Goal: Transaction & Acquisition: Purchase product/service

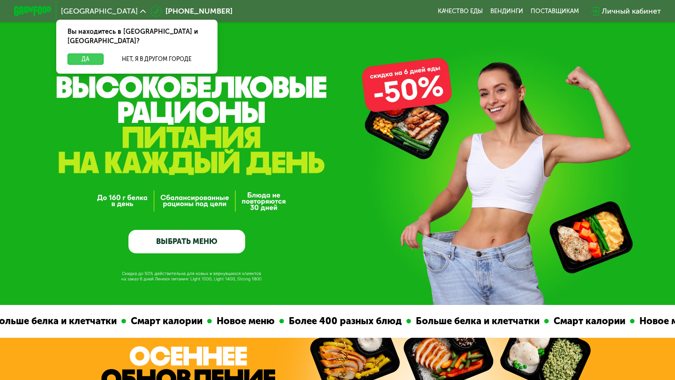
click at [84, 53] on button "Да" at bounding box center [86, 58] width 36 height 11
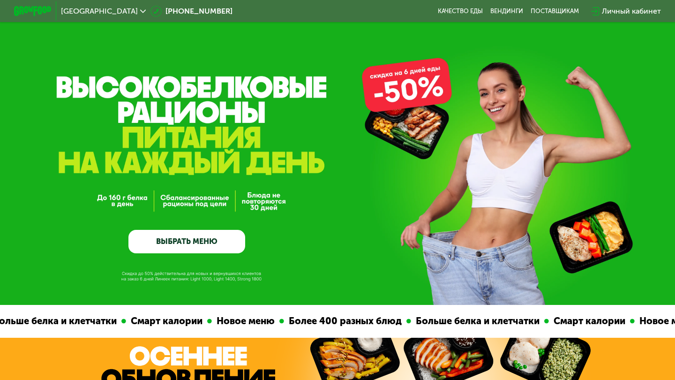
click at [191, 249] on link "ВЫБРАТЬ МЕНЮ" at bounding box center [186, 241] width 117 height 23
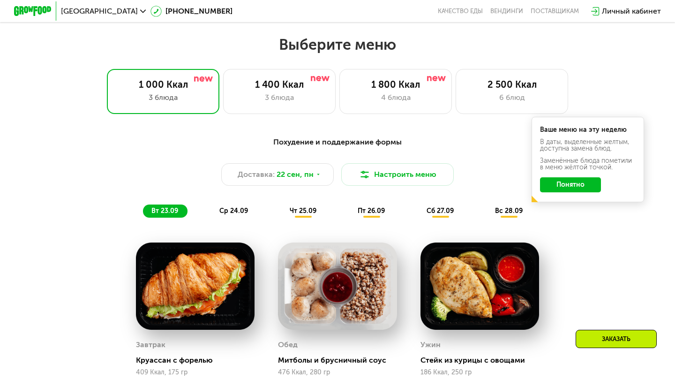
scroll to position [595, 0]
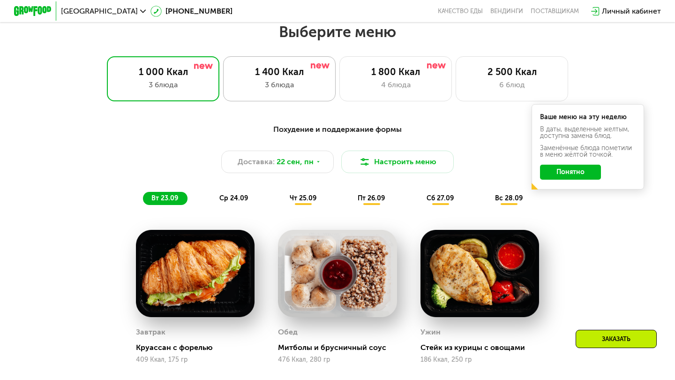
click at [300, 76] on div "1 400 Ккал" at bounding box center [279, 71] width 93 height 11
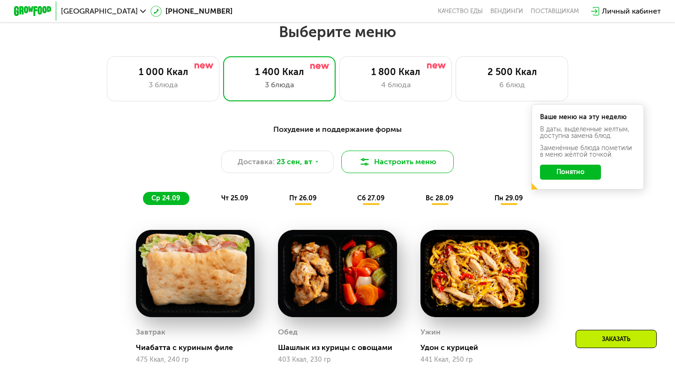
click at [390, 158] on button "Настроить меню" at bounding box center [397, 161] width 113 height 23
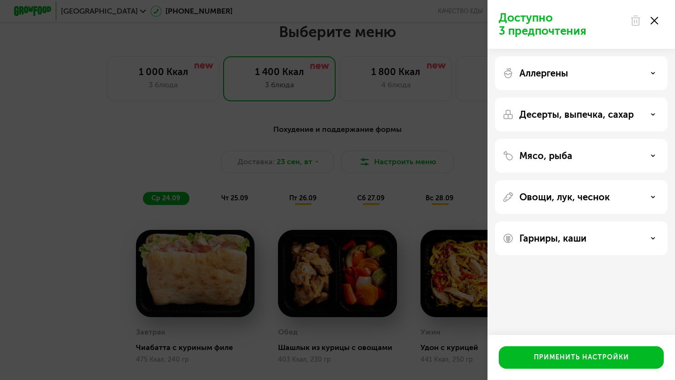
click at [562, 74] on p "Аллергены" at bounding box center [543, 73] width 49 height 11
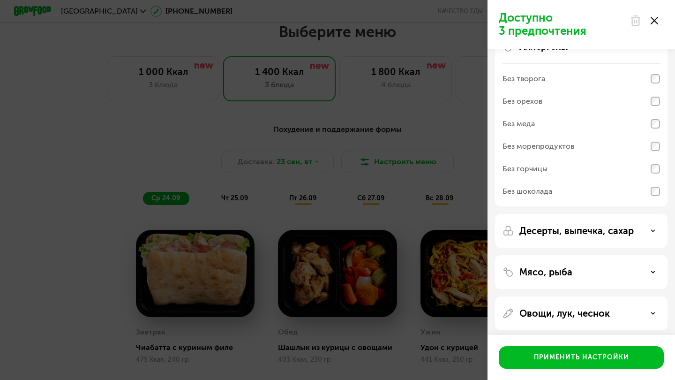
scroll to position [32, 0]
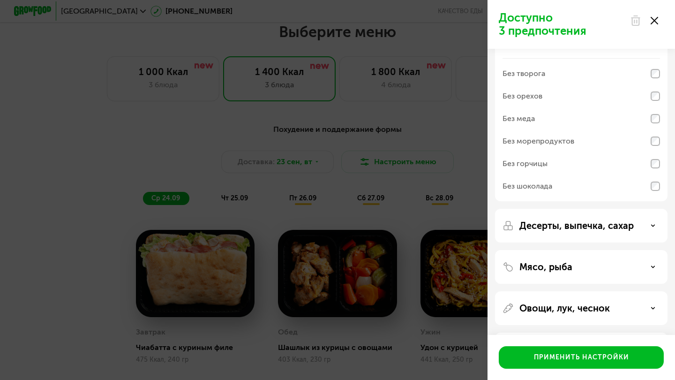
click at [598, 140] on div "Без морепродуктов" at bounding box center [582, 141] width 158 height 23
click at [571, 223] on p "Десерты, выпечка, сахар" at bounding box center [576, 225] width 114 height 11
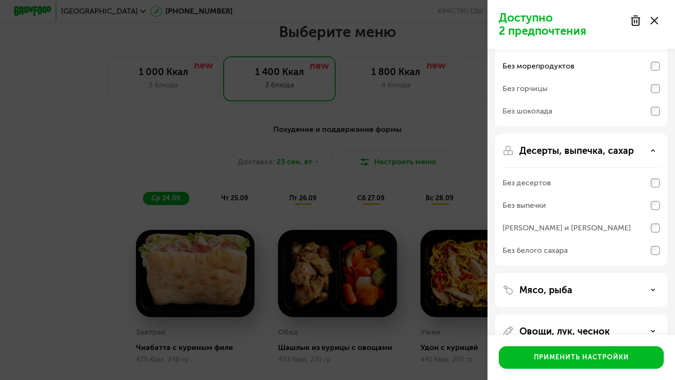
scroll to position [116, 0]
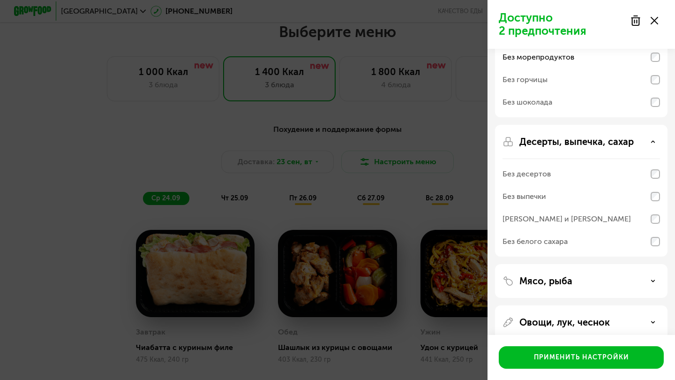
click at [574, 133] on div "Десерты, выпечка, сахар Без десертов Без выпечки Без сэндвичей и круассанов Без…" at bounding box center [581, 191] width 173 height 132
click at [573, 143] on p "Десерты, выпечка, сахар" at bounding box center [576, 141] width 114 height 11
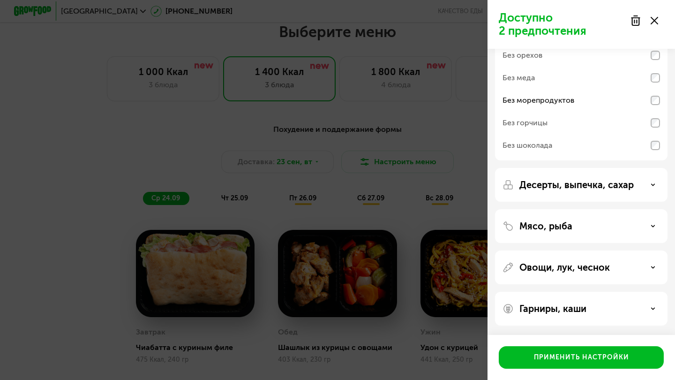
scroll to position [73, 0]
click at [563, 225] on p "Мясо, рыба" at bounding box center [545, 225] width 53 height 11
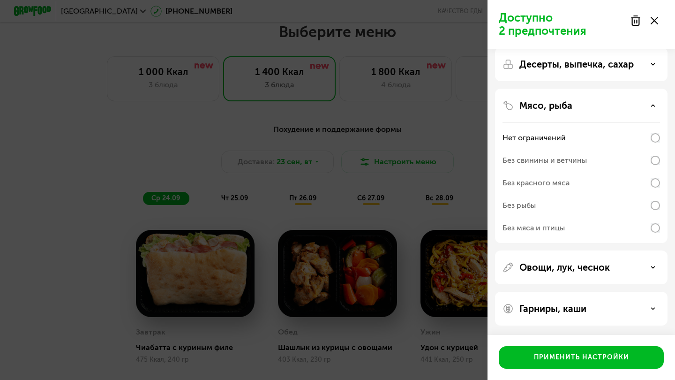
scroll to position [193, 0]
click at [558, 228] on div "Без мяса и птицы" at bounding box center [534, 227] width 62 height 11
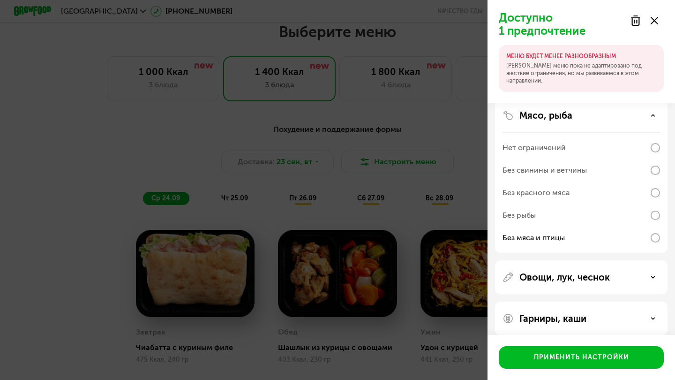
scroll to position [231, 0]
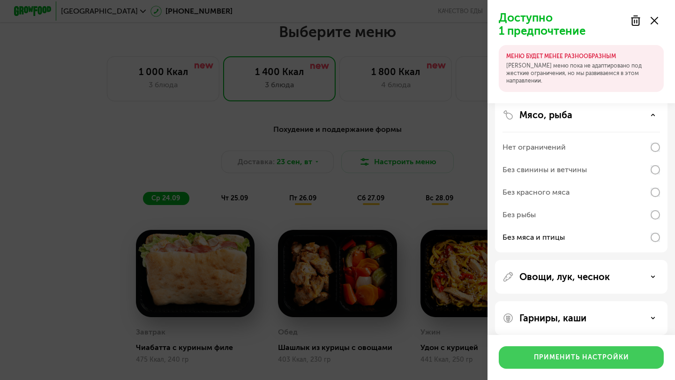
click at [549, 353] on div "Применить настройки" at bounding box center [581, 357] width 95 height 9
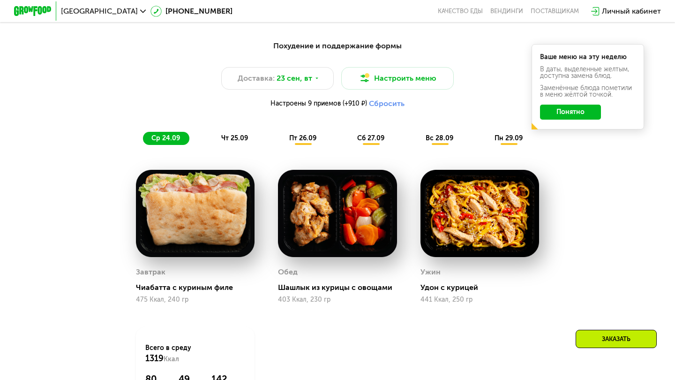
scroll to position [727, 0]
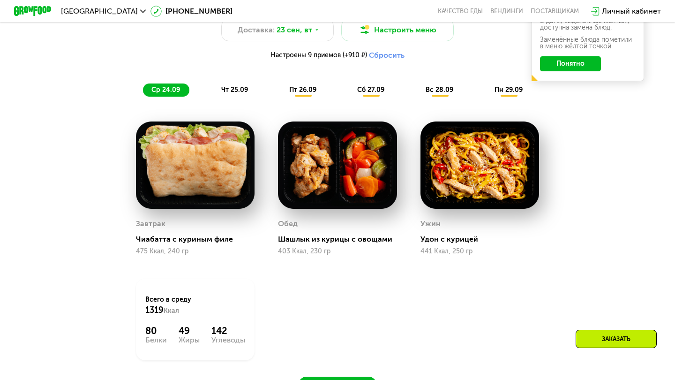
click at [240, 86] on span "чт 25.09" at bounding box center [234, 90] width 27 height 8
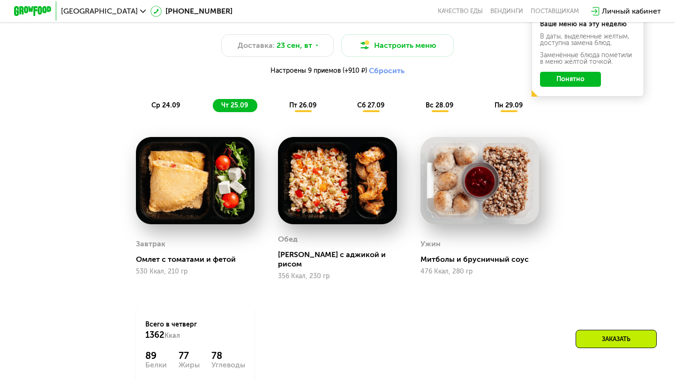
scroll to position [710, 0]
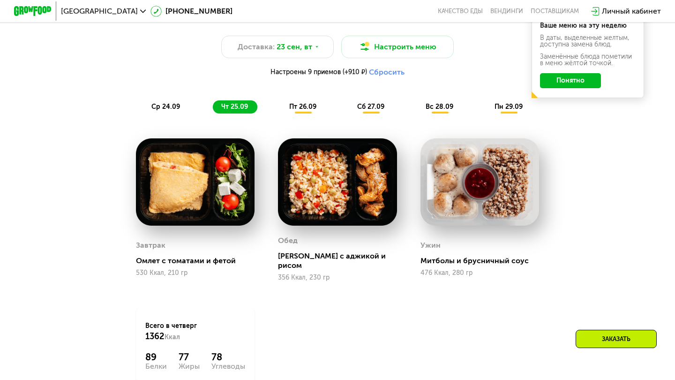
click at [160, 108] on span "ср 24.09" at bounding box center [165, 107] width 29 height 8
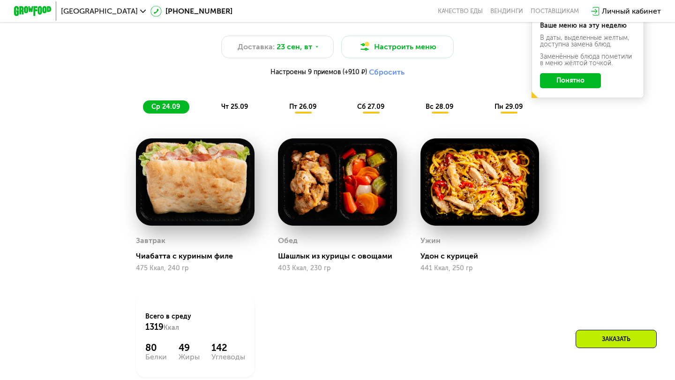
click at [308, 112] on div "пт 26.09" at bounding box center [303, 106] width 45 height 13
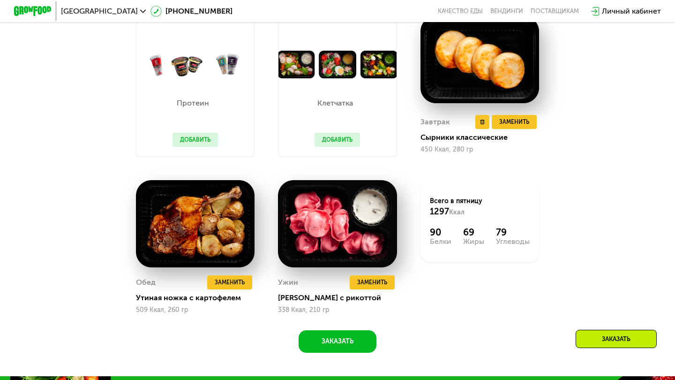
scroll to position [833, 0]
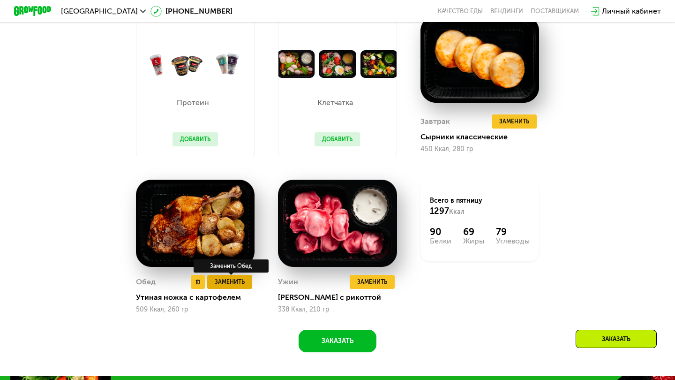
click at [234, 282] on span "Заменить" at bounding box center [230, 281] width 30 height 9
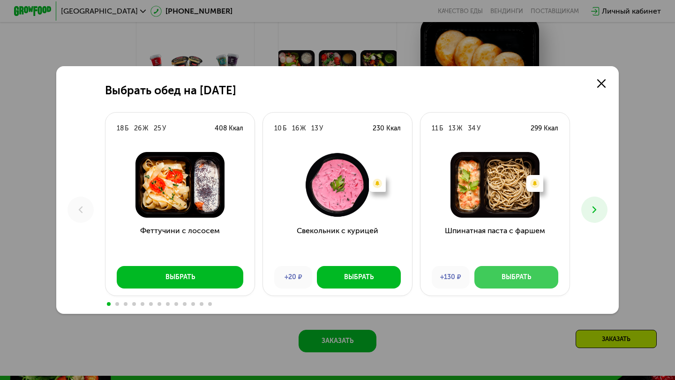
click at [510, 277] on div "Выбрать" at bounding box center [517, 276] width 30 height 9
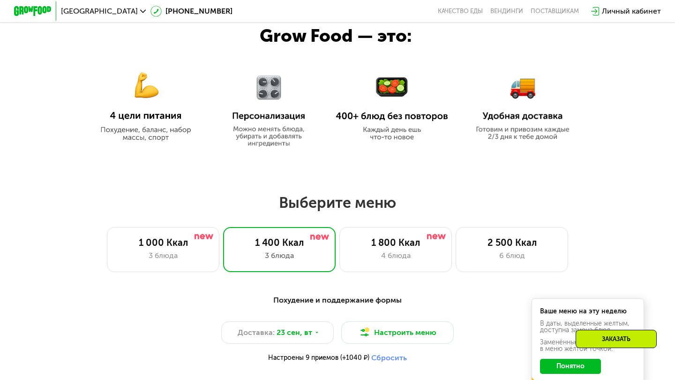
scroll to position [381, 0]
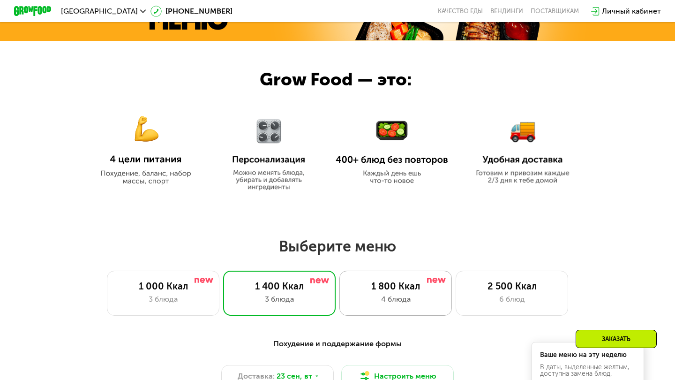
click at [387, 285] on div "1 800 Ккал" at bounding box center [395, 285] width 93 height 11
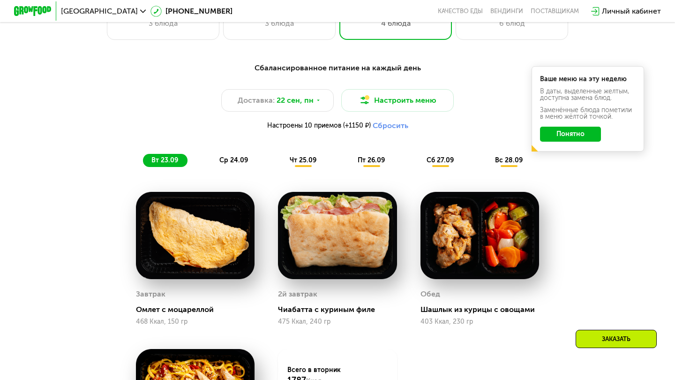
scroll to position [653, 0]
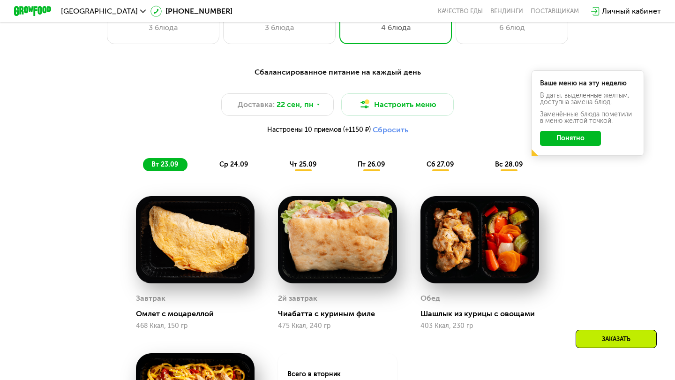
click at [243, 168] on div "ср 24.09" at bounding box center [234, 164] width 46 height 13
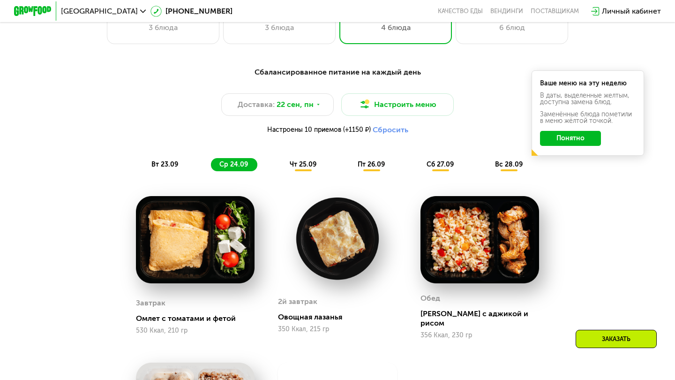
click at [309, 165] on span "чт 25.09" at bounding box center [303, 164] width 27 height 8
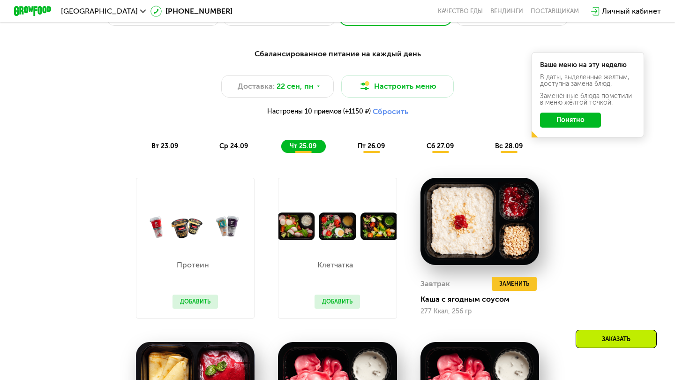
scroll to position [670, 0]
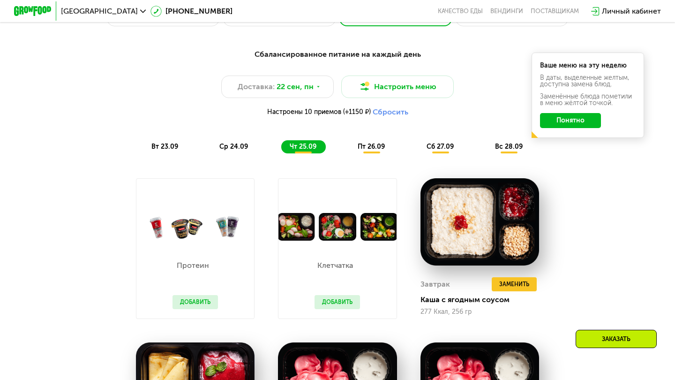
click at [368, 147] on span "пт 26.09" at bounding box center [371, 147] width 27 height 8
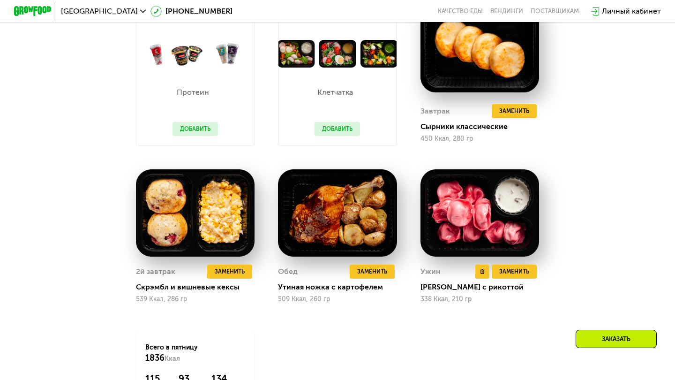
scroll to position [844, 0]
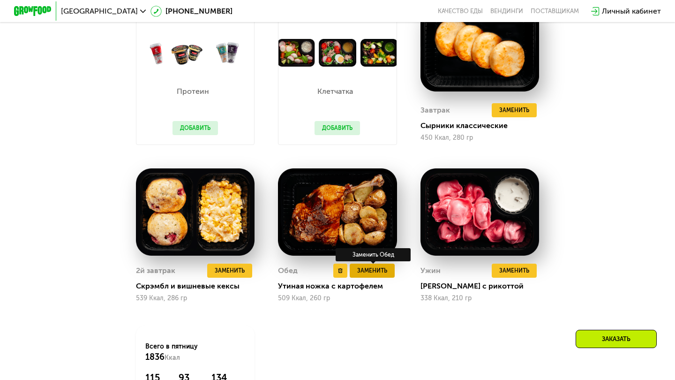
click at [372, 273] on span "Заменить" at bounding box center [372, 270] width 30 height 9
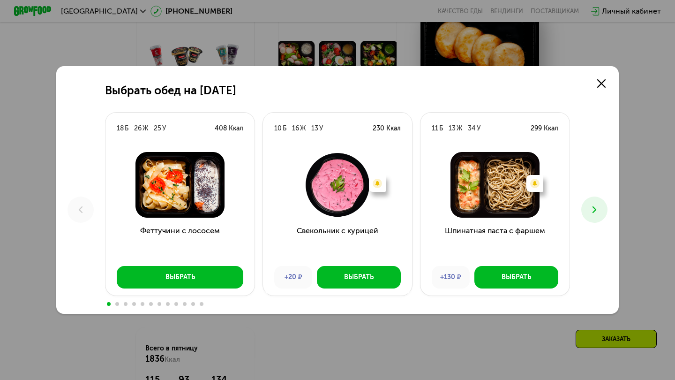
scroll to position [846, 0]
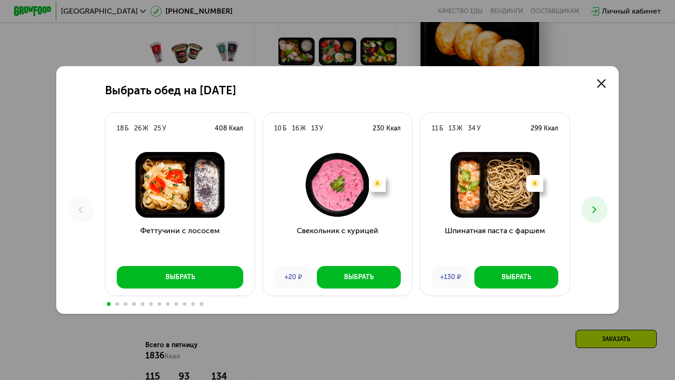
click at [585, 205] on button at bounding box center [594, 209] width 26 height 26
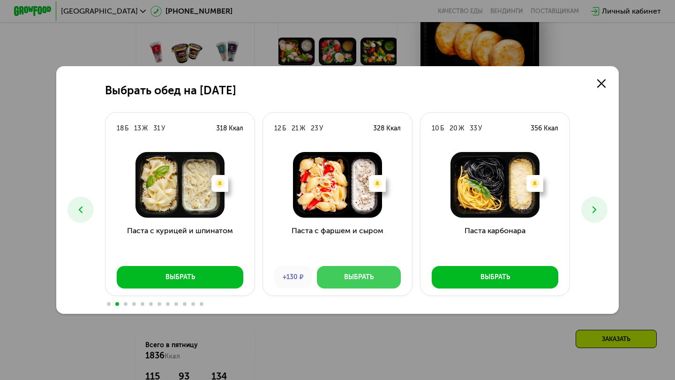
click at [361, 278] on div "Выбрать" at bounding box center [359, 276] width 30 height 9
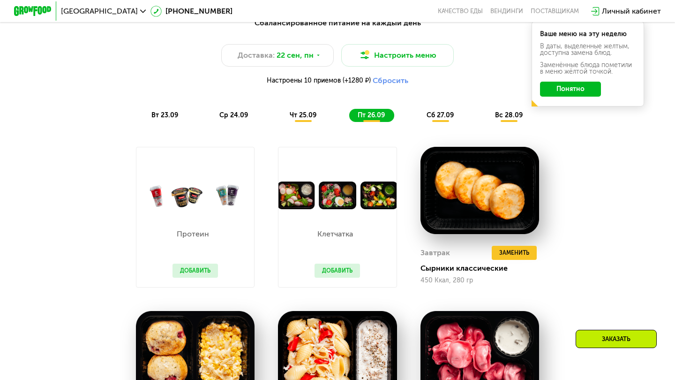
scroll to position [701, 0]
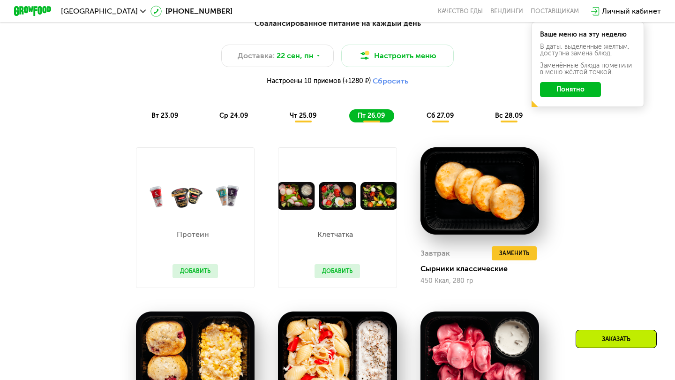
click at [441, 117] on span "сб 27.09" at bounding box center [440, 116] width 27 height 8
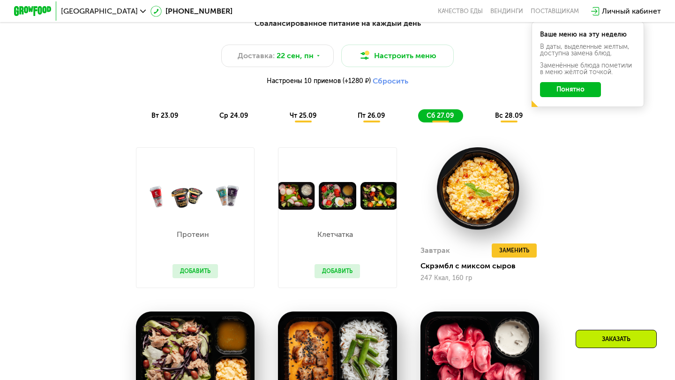
click at [569, 91] on button "Понятно" at bounding box center [570, 89] width 61 height 15
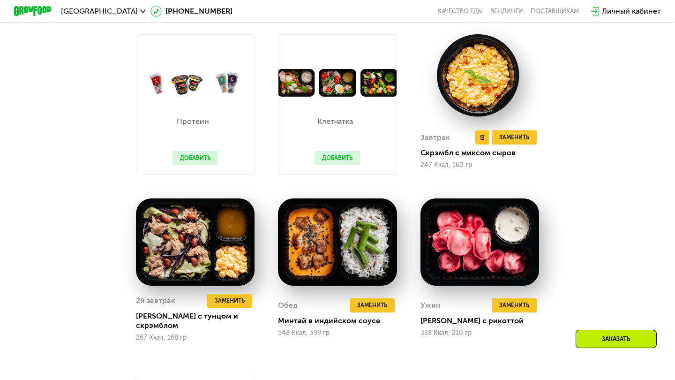
scroll to position [817, 0]
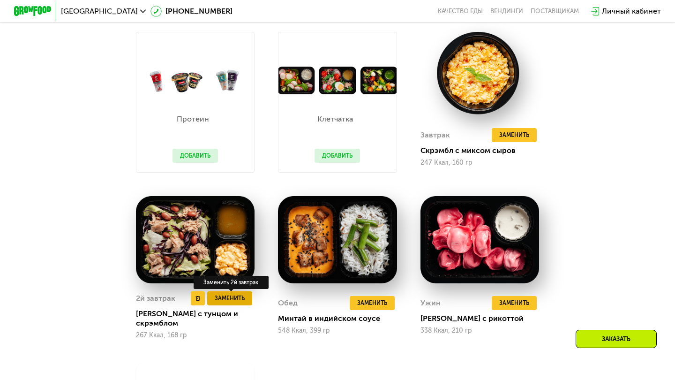
click at [225, 298] on span "Заменить" at bounding box center [230, 297] width 30 height 9
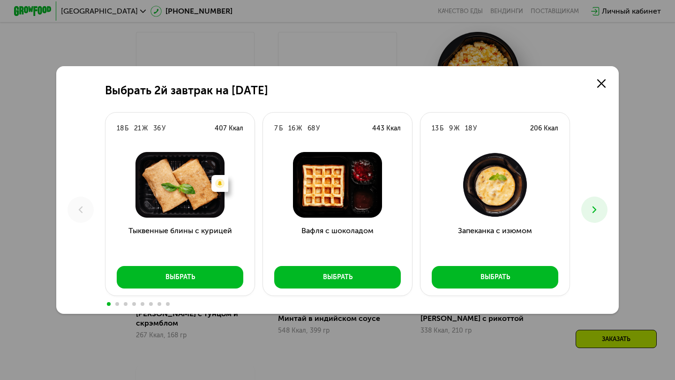
click at [586, 207] on button at bounding box center [594, 209] width 26 height 26
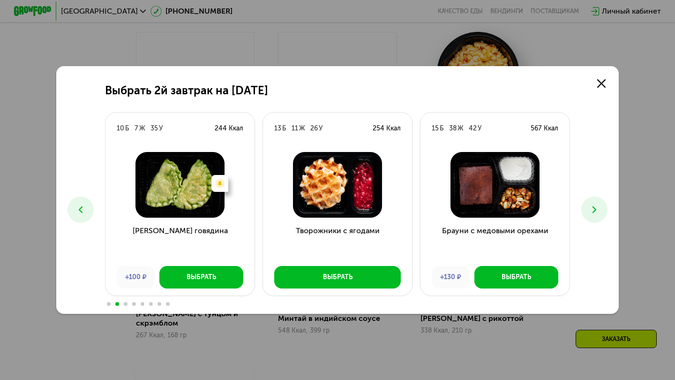
click at [586, 207] on button at bounding box center [594, 209] width 26 height 26
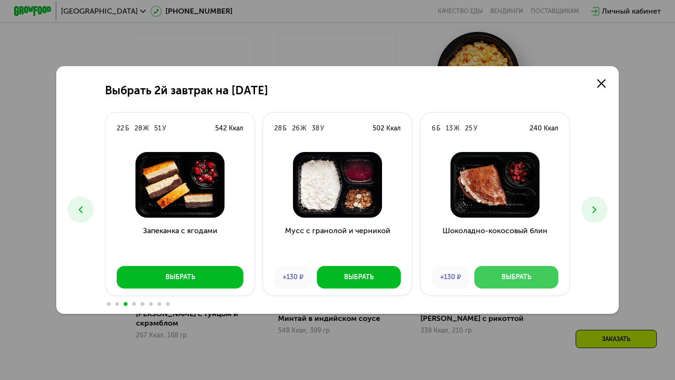
click at [536, 279] on button "Выбрать" at bounding box center [516, 277] width 84 height 23
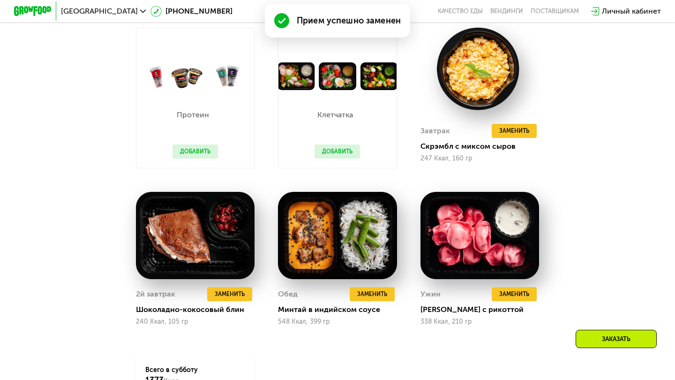
scroll to position [821, 0]
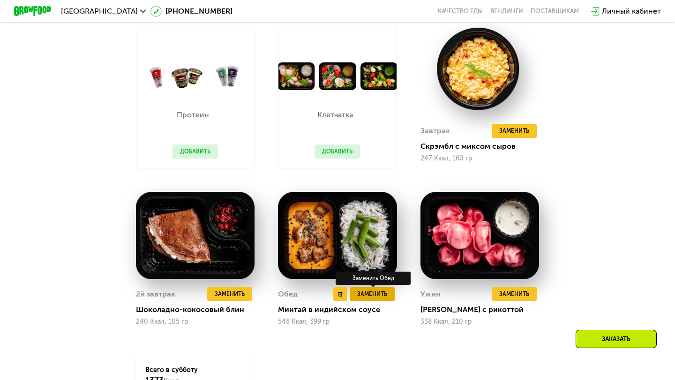
click at [377, 296] on span "Заменить" at bounding box center [372, 293] width 30 height 9
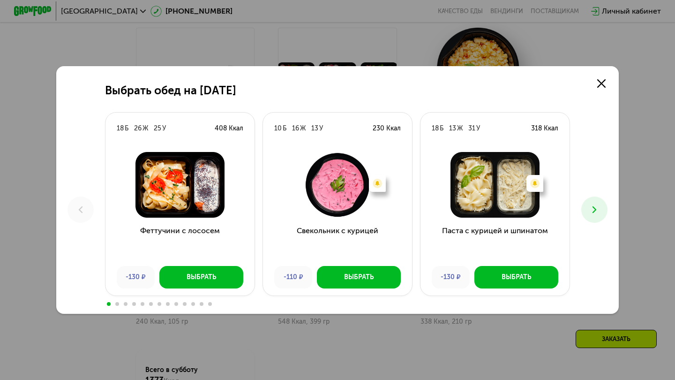
click at [589, 210] on icon at bounding box center [594, 209] width 11 height 11
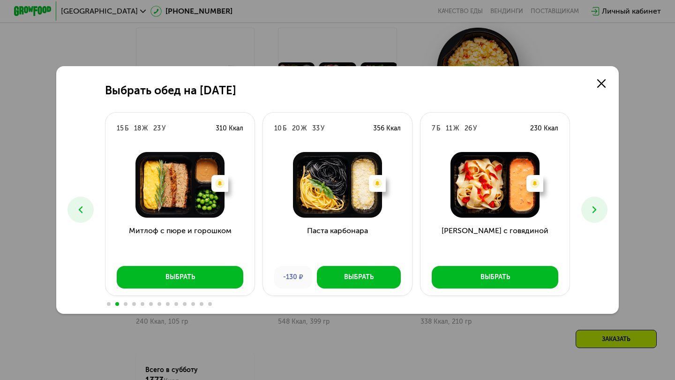
click at [589, 210] on icon at bounding box center [594, 209] width 11 height 11
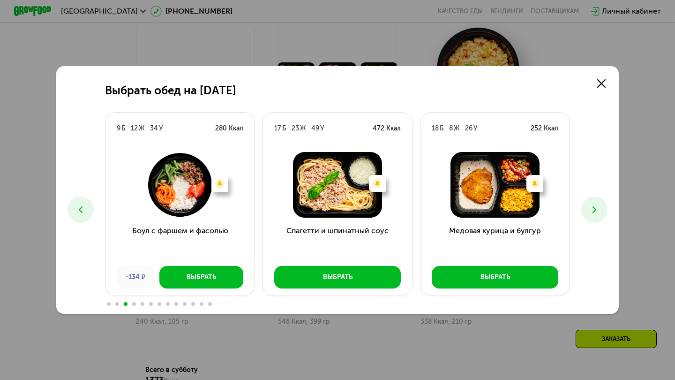
click at [598, 203] on button at bounding box center [594, 209] width 26 height 26
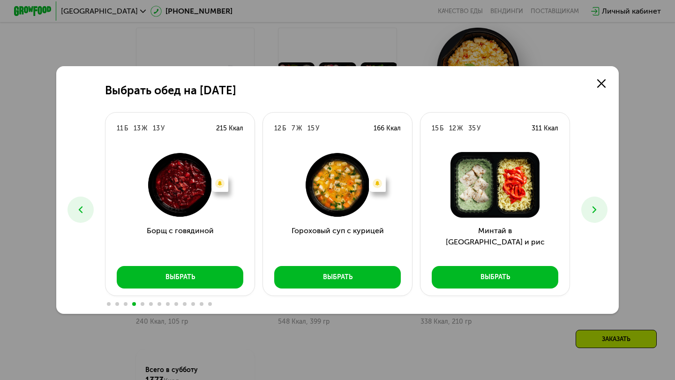
click at [598, 203] on button at bounding box center [594, 209] width 26 height 26
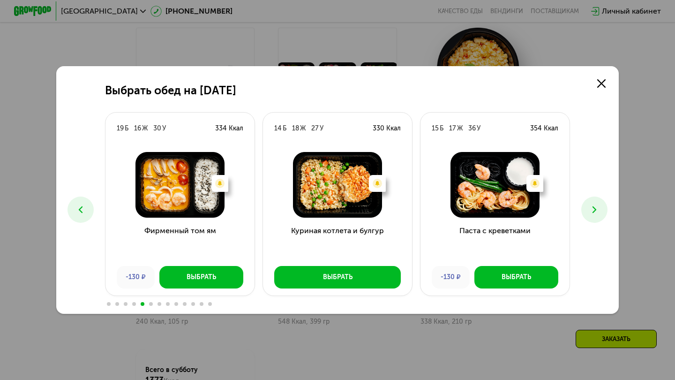
click at [600, 203] on button at bounding box center [594, 209] width 26 height 26
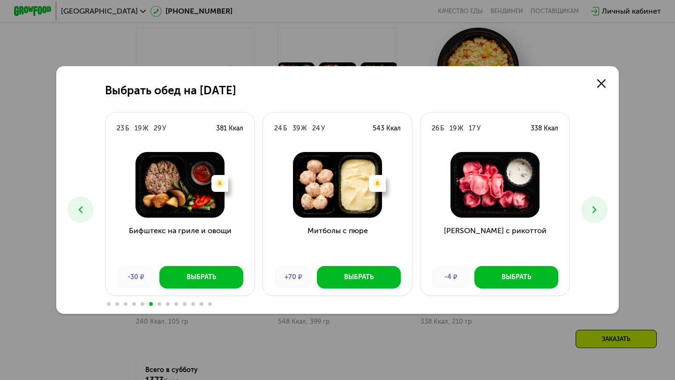
click at [600, 203] on button at bounding box center [594, 209] width 26 height 26
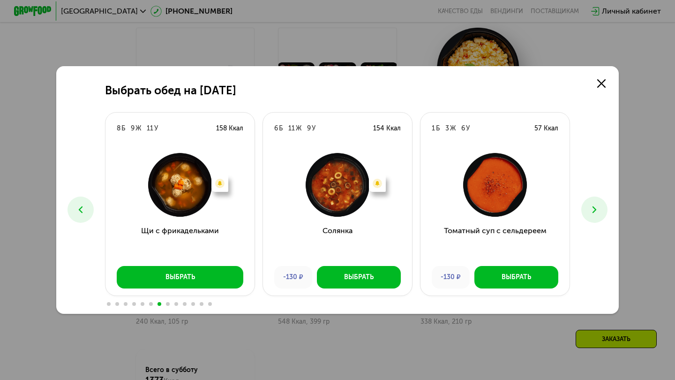
click at [600, 203] on button at bounding box center [594, 209] width 26 height 26
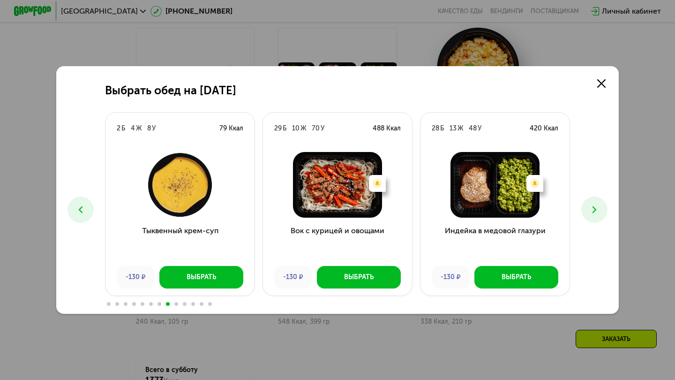
click at [600, 203] on button at bounding box center [594, 209] width 26 height 26
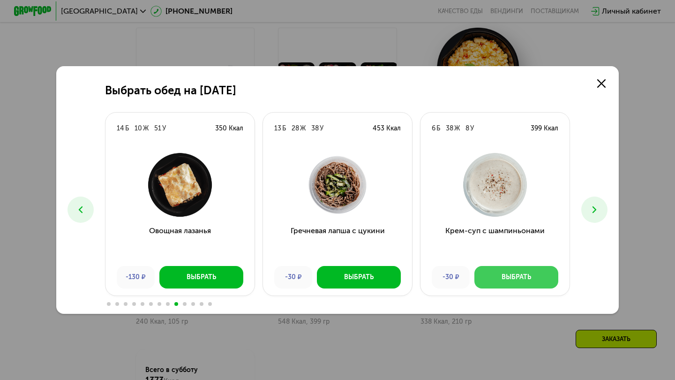
click at [524, 271] on button "Выбрать" at bounding box center [516, 277] width 84 height 23
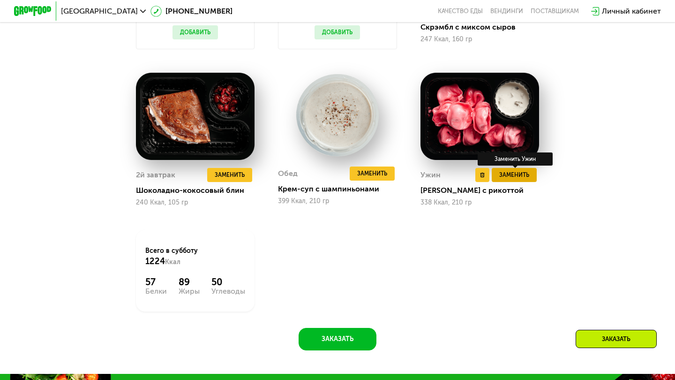
scroll to position [942, 0]
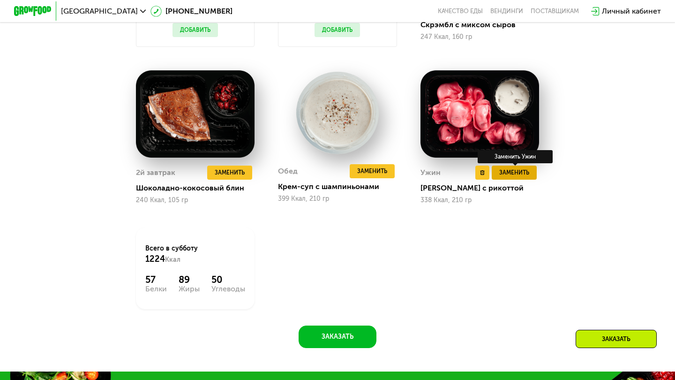
click at [525, 171] on span "Заменить" at bounding box center [514, 172] width 30 height 9
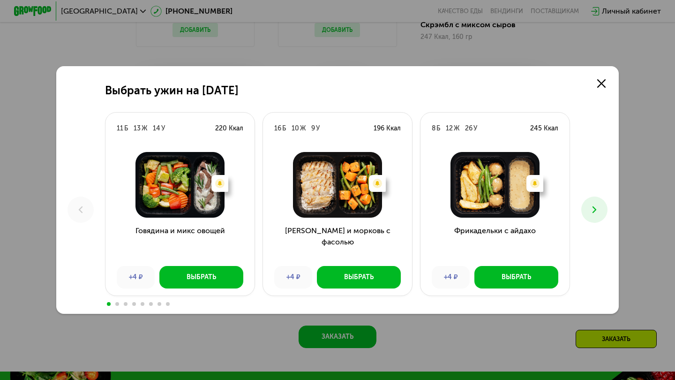
click at [587, 217] on button at bounding box center [594, 209] width 26 height 26
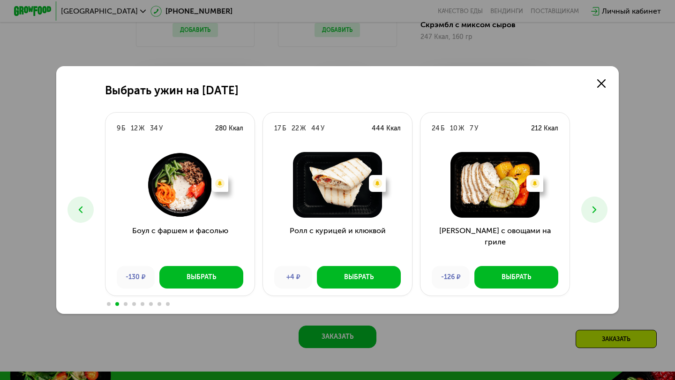
click at [588, 217] on button at bounding box center [594, 209] width 26 height 26
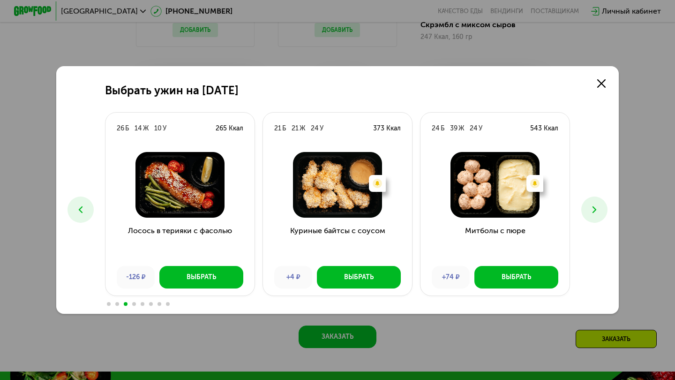
click at [588, 217] on button at bounding box center [594, 209] width 26 height 26
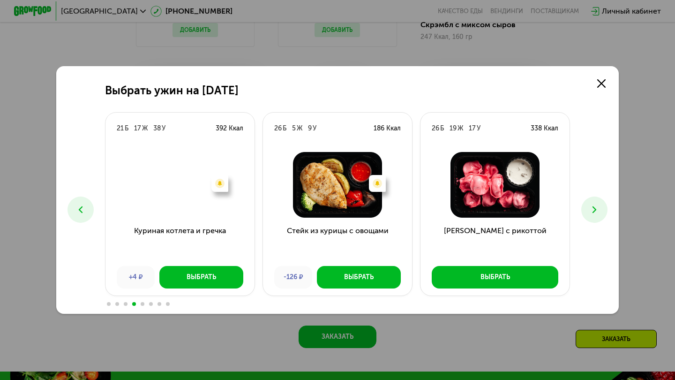
click at [589, 216] on button at bounding box center [594, 209] width 26 height 26
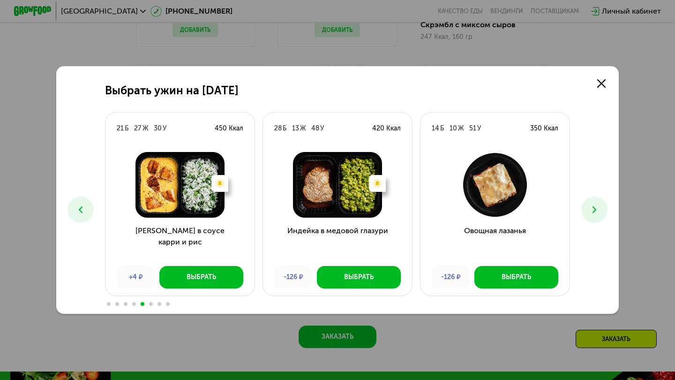
click at [589, 216] on button at bounding box center [594, 209] width 26 height 26
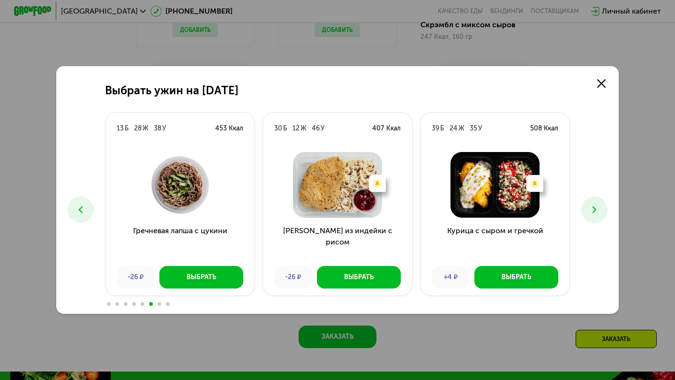
click at [590, 216] on button at bounding box center [594, 209] width 26 height 26
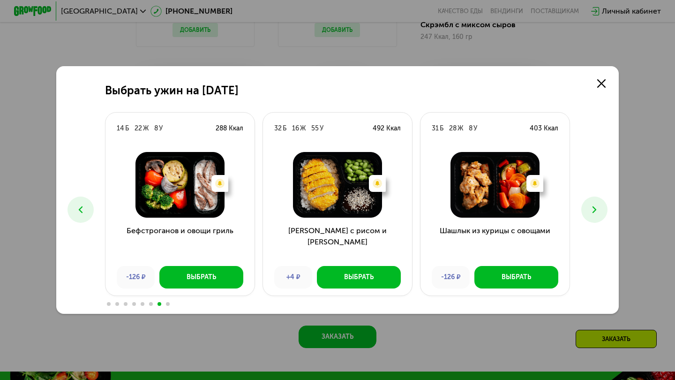
click at [590, 216] on button at bounding box center [594, 209] width 26 height 26
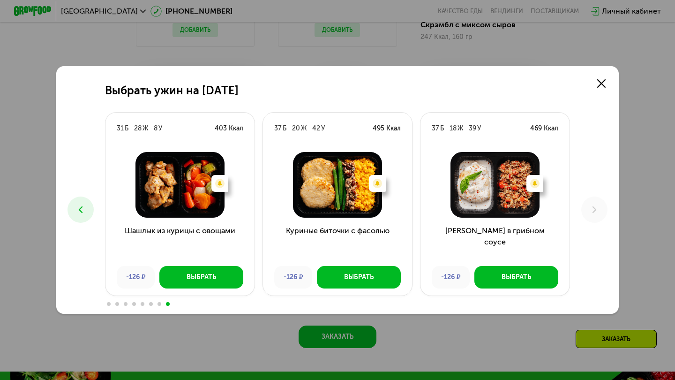
click at [85, 207] on icon at bounding box center [80, 209] width 11 height 11
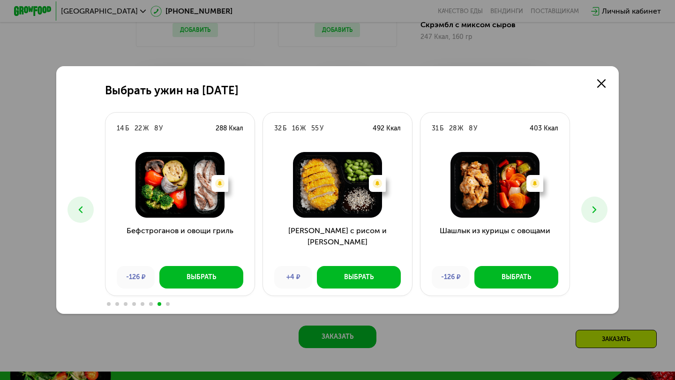
click at [85, 207] on icon at bounding box center [80, 209] width 11 height 11
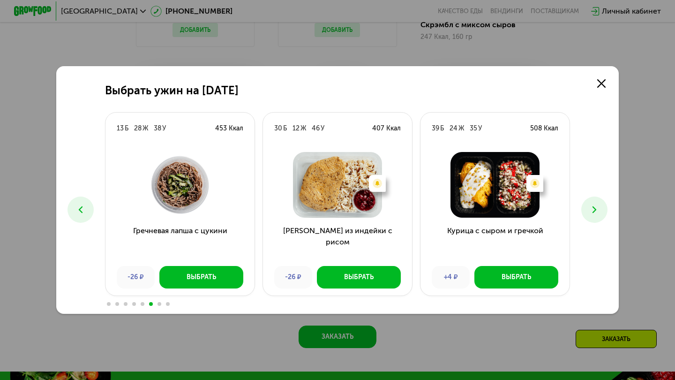
click at [85, 207] on icon at bounding box center [80, 209] width 11 height 11
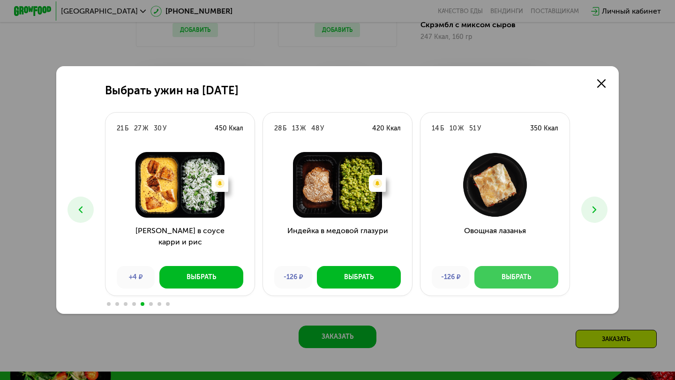
click at [507, 284] on button "Выбрать" at bounding box center [516, 277] width 84 height 23
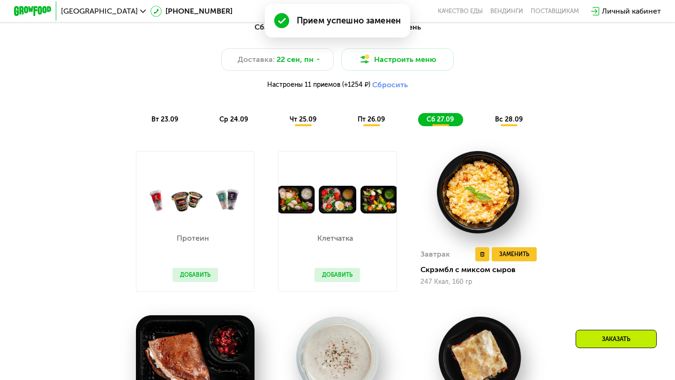
scroll to position [698, 0]
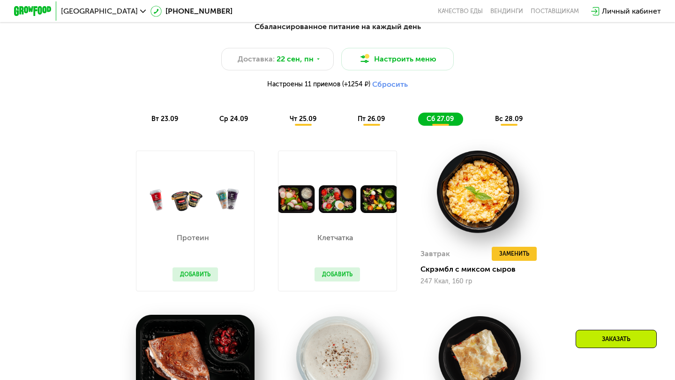
click at [517, 117] on span "вс 28.09" at bounding box center [509, 119] width 28 height 8
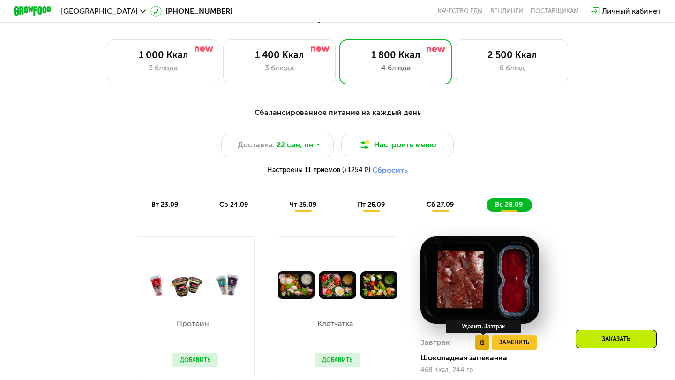
scroll to position [601, 0]
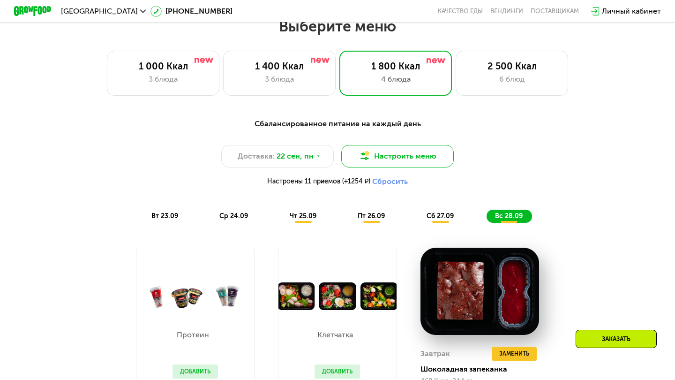
click at [384, 153] on button "Настроить меню" at bounding box center [397, 156] width 113 height 23
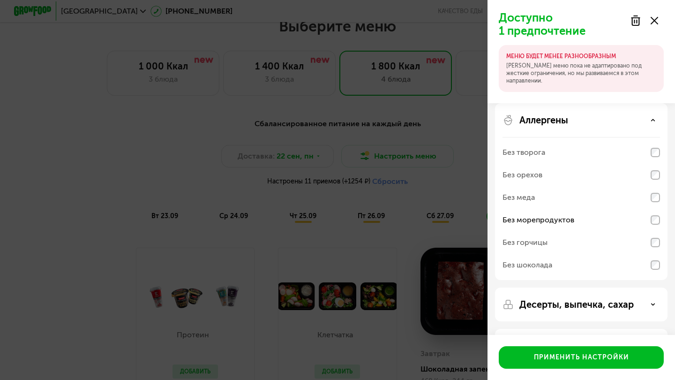
scroll to position [0, 0]
click at [649, 125] on div "Аллергены" at bounding box center [582, 119] width 158 height 11
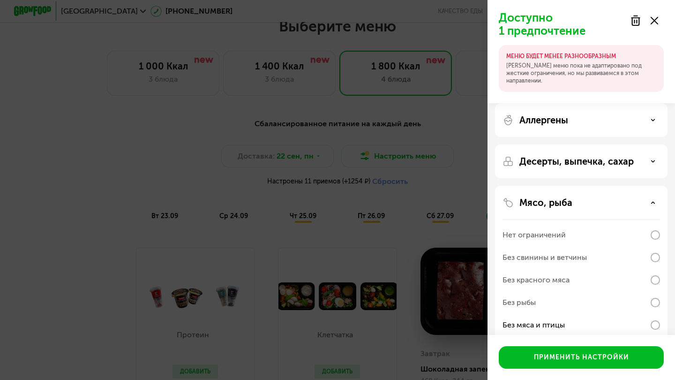
click at [648, 197] on div "Мясо, рыба" at bounding box center [582, 202] width 158 height 11
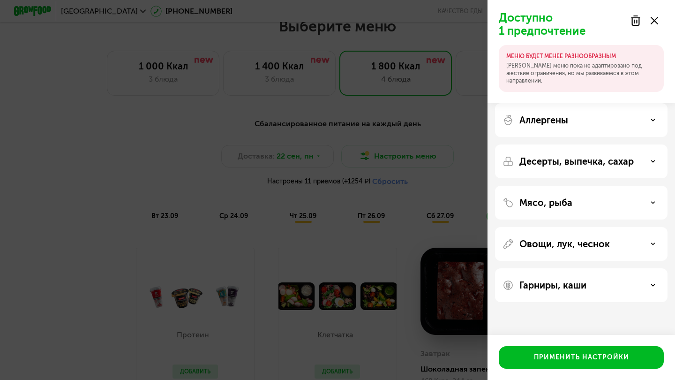
click at [648, 196] on div "Мясо, рыба" at bounding box center [581, 203] width 173 height 34
click at [649, 196] on div "Мясо, рыба" at bounding box center [581, 203] width 173 height 34
click at [656, 211] on div "Мясо, рыба" at bounding box center [581, 203] width 173 height 34
click at [655, 206] on div "Мясо, рыба" at bounding box center [582, 202] width 158 height 11
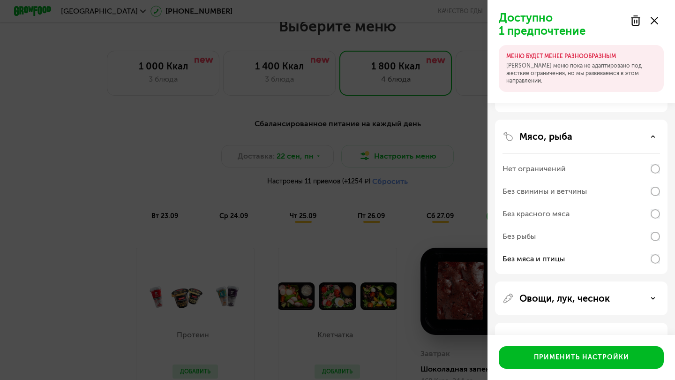
scroll to position [68, 0]
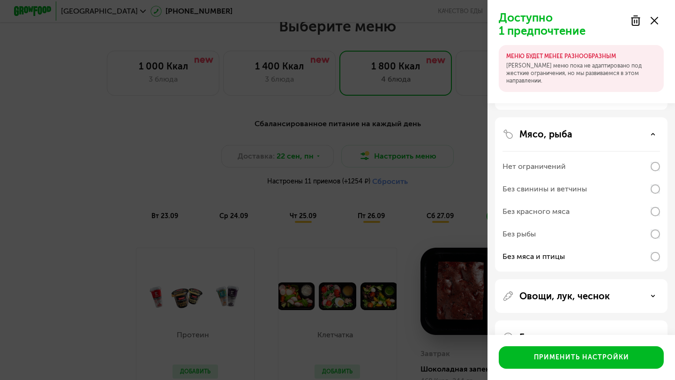
click at [648, 232] on div "Без рыбы" at bounding box center [582, 234] width 158 height 23
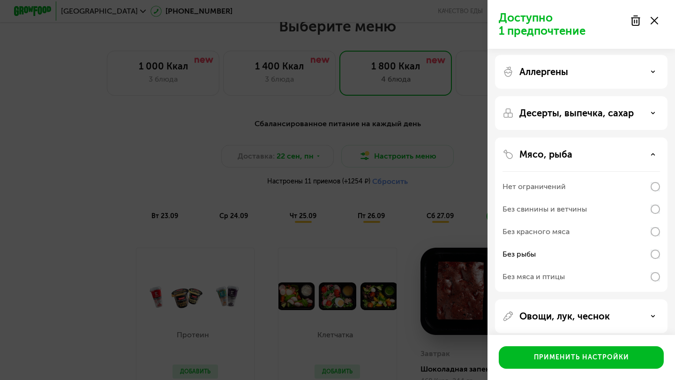
scroll to position [0, 0]
click at [649, 187] on div "Нет ограничений" at bounding box center [582, 188] width 158 height 23
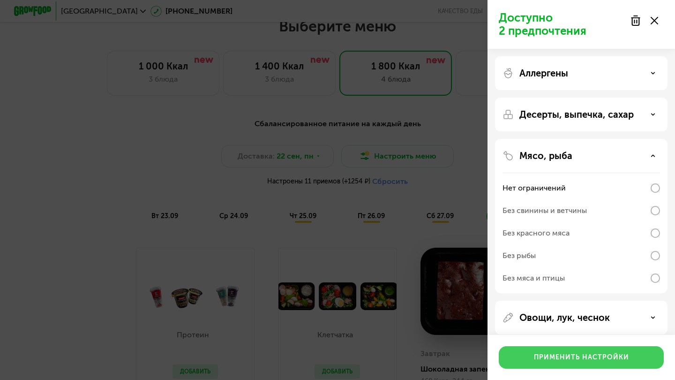
click at [589, 361] on button "Применить настройки" at bounding box center [581, 357] width 165 height 23
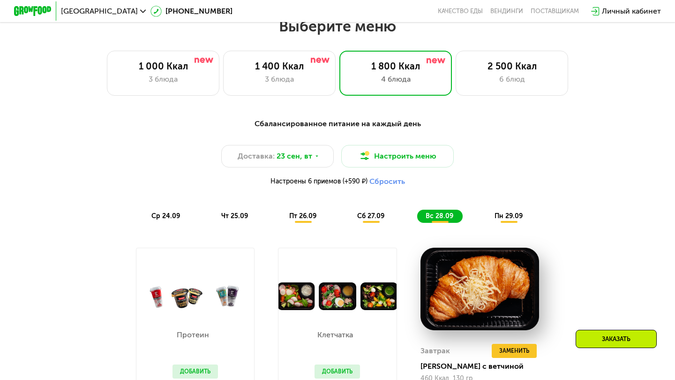
click at [166, 215] on span "ср 24.09" at bounding box center [165, 216] width 29 height 8
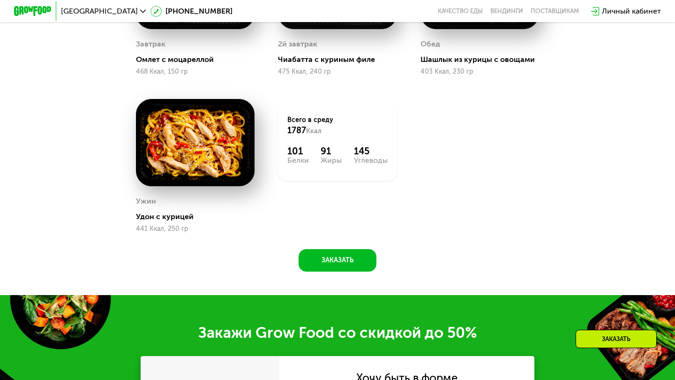
scroll to position [906, 0]
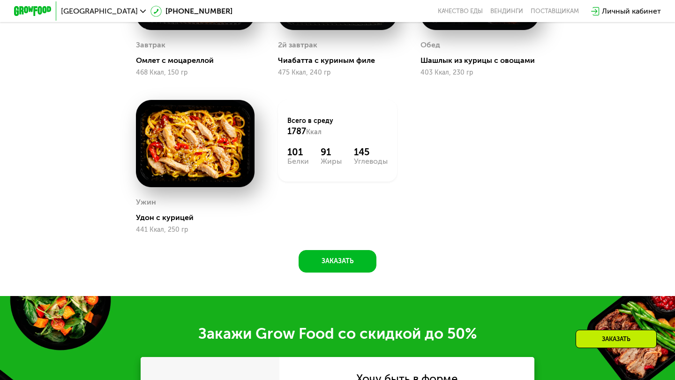
click at [214, 161] on img at bounding box center [195, 143] width 119 height 87
click at [319, 131] on span "Ккал" at bounding box center [313, 132] width 15 height 8
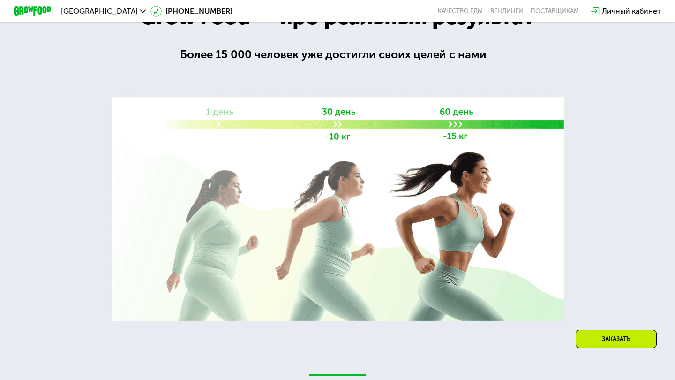
scroll to position [1520, 0]
